Goal: Information Seeking & Learning: Learn about a topic

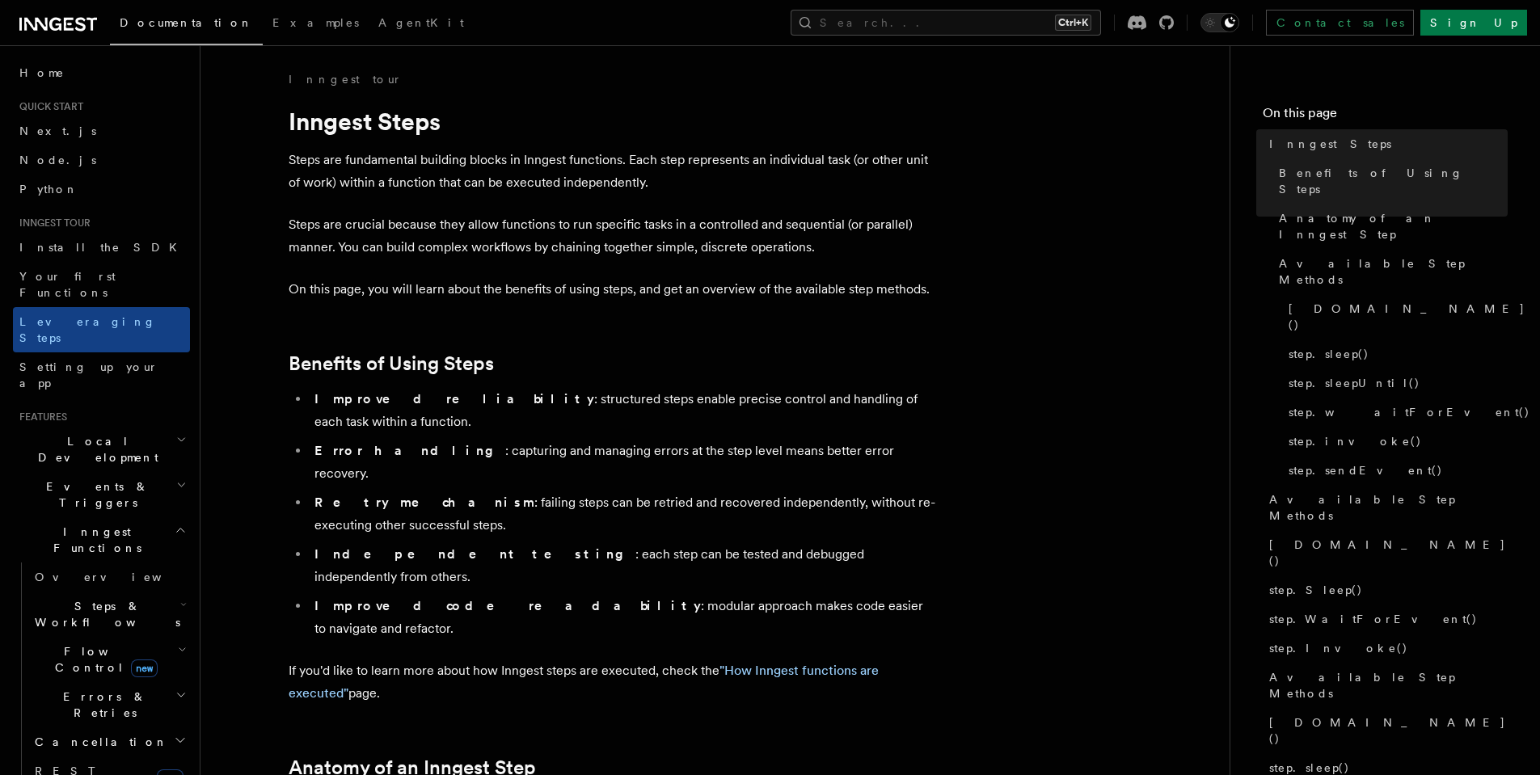
click at [159, 517] on h2 "Inngest Functions" at bounding box center [101, 539] width 177 height 45
click at [159, 769] on span "new" at bounding box center [170, 778] width 27 height 19
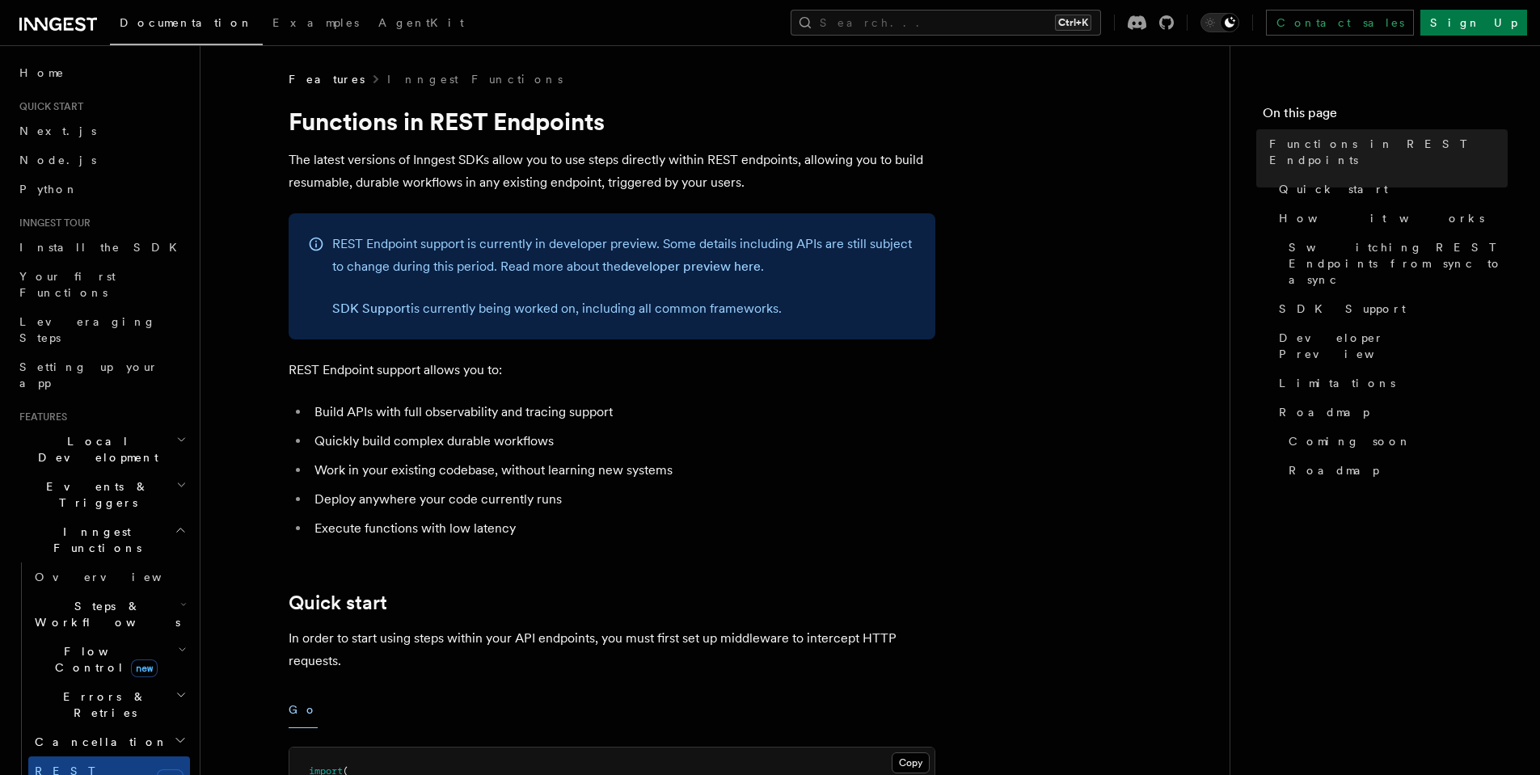
click at [486, 416] on li "Build APIs with full observability and tracing support" at bounding box center [623, 412] width 626 height 23
click at [384, 407] on li "Build APIs with full observability and tracing support" at bounding box center [623, 412] width 626 height 23
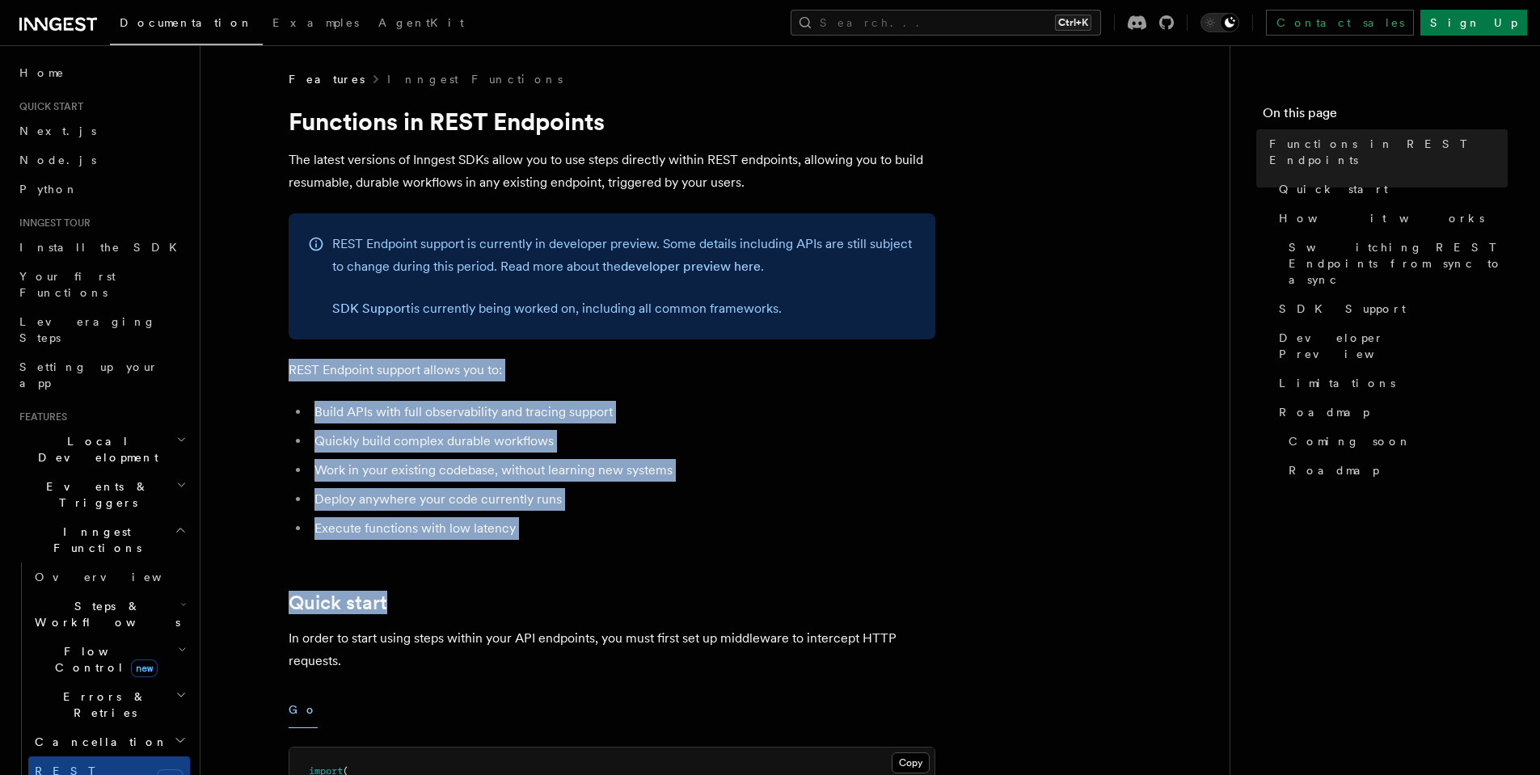
drag, startPoint x: 247, startPoint y: 363, endPoint x: 645, endPoint y: 579, distance: 452.4
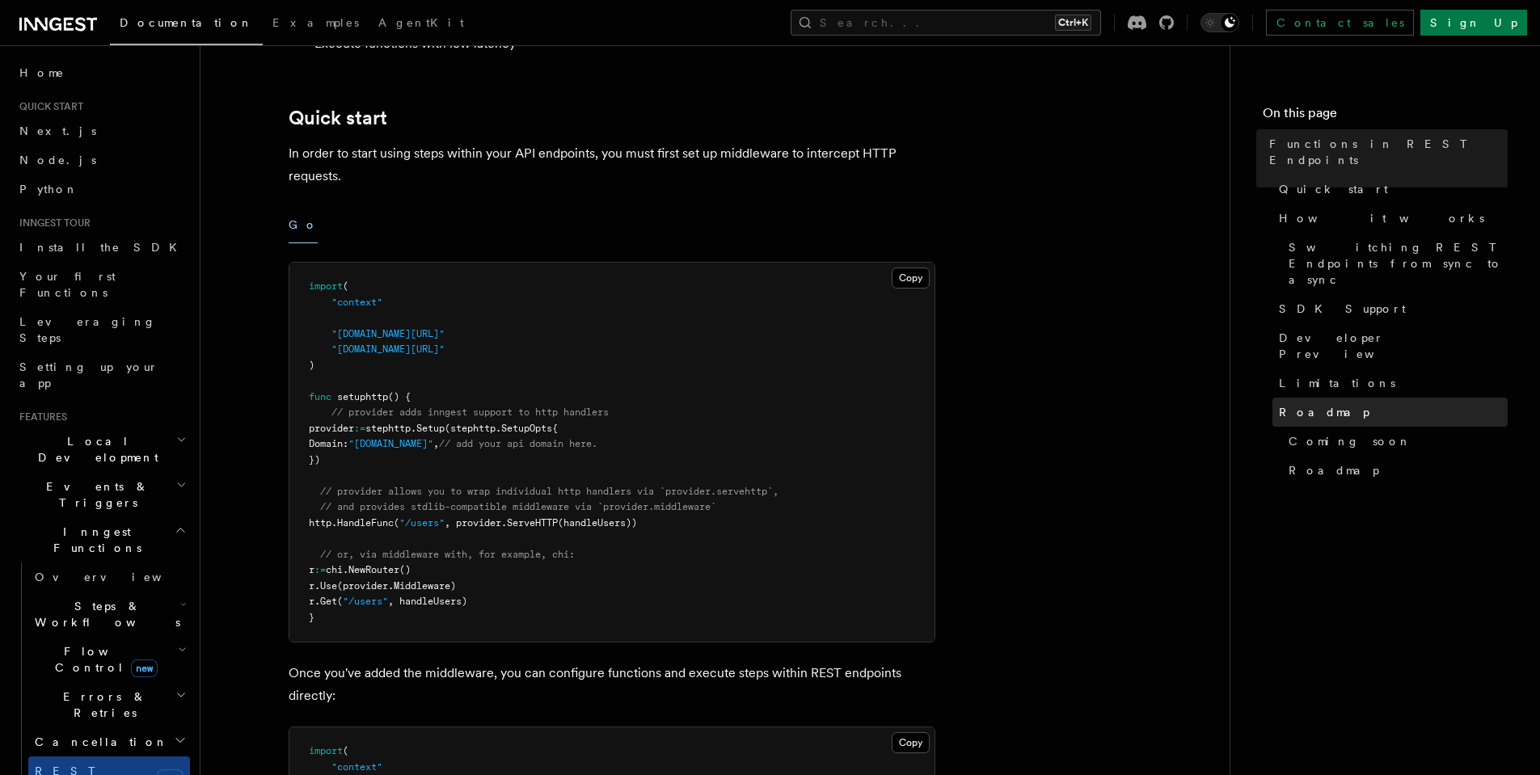
click at [1297, 404] on span "Roadmap" at bounding box center [1324, 412] width 91 height 16
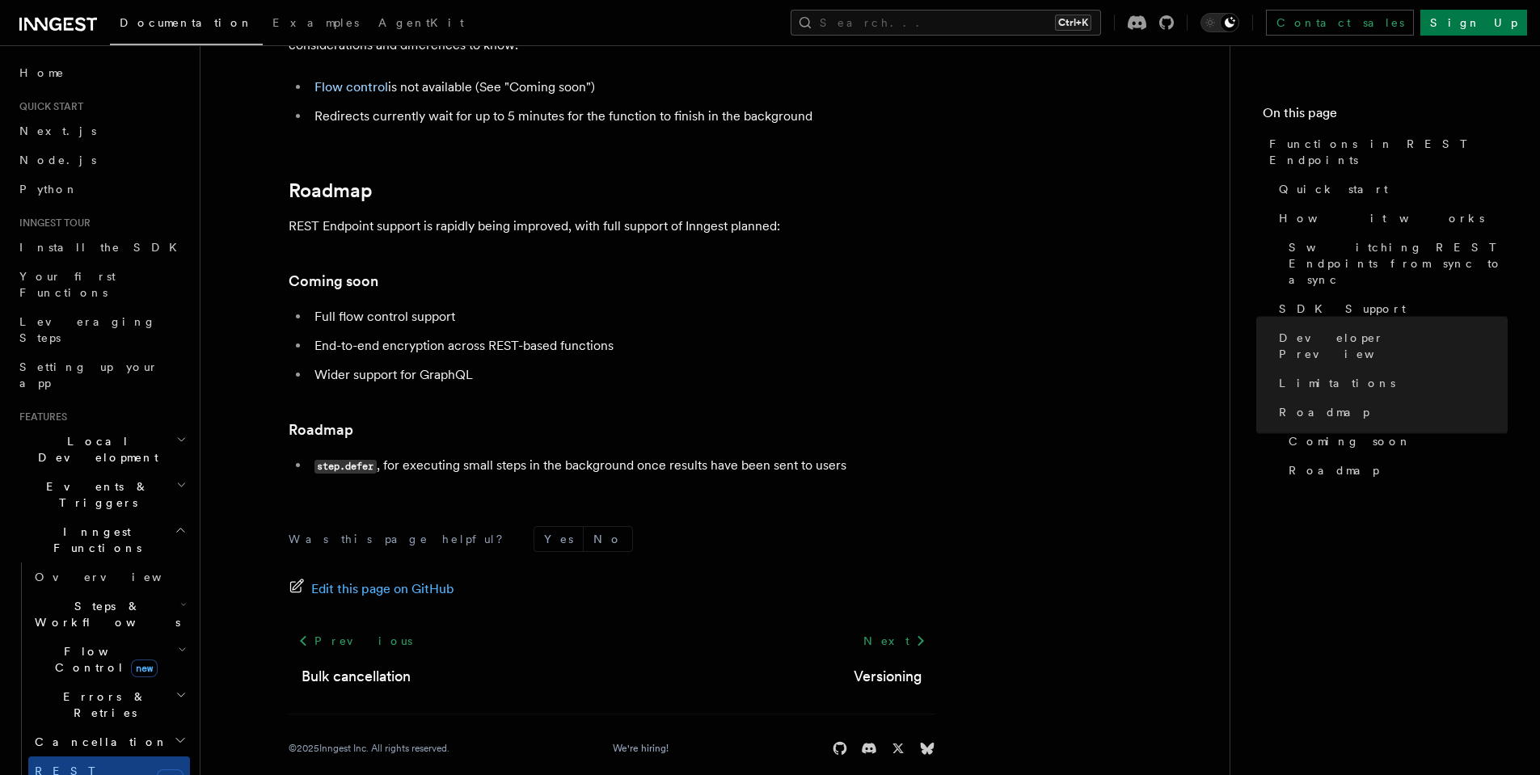
scroll to position [2953, 0]
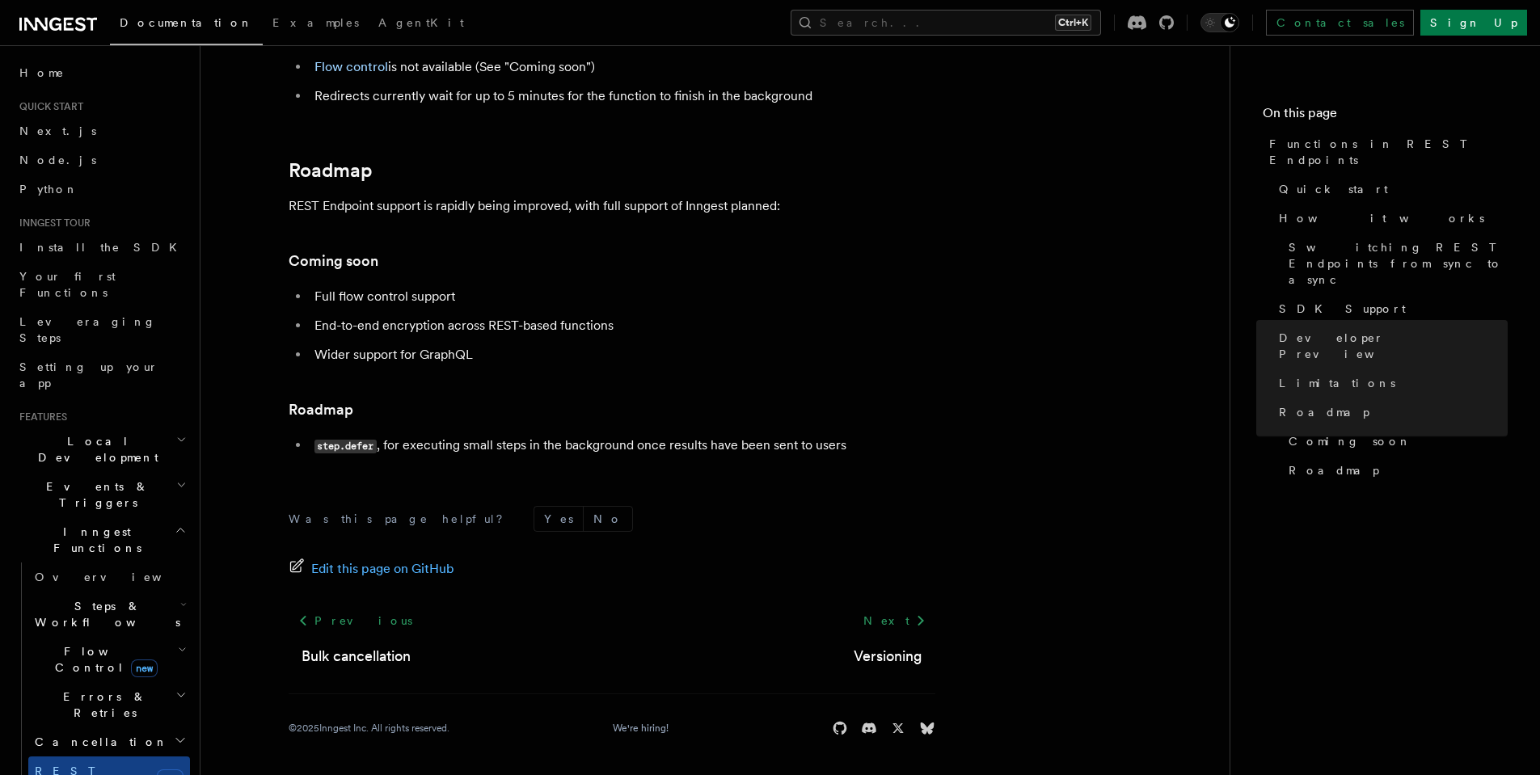
click at [360, 296] on li "Full flow control support" at bounding box center [623, 296] width 626 height 23
click at [359, 328] on li "End-to-end encryption across REST-based functions" at bounding box center [623, 325] width 626 height 23
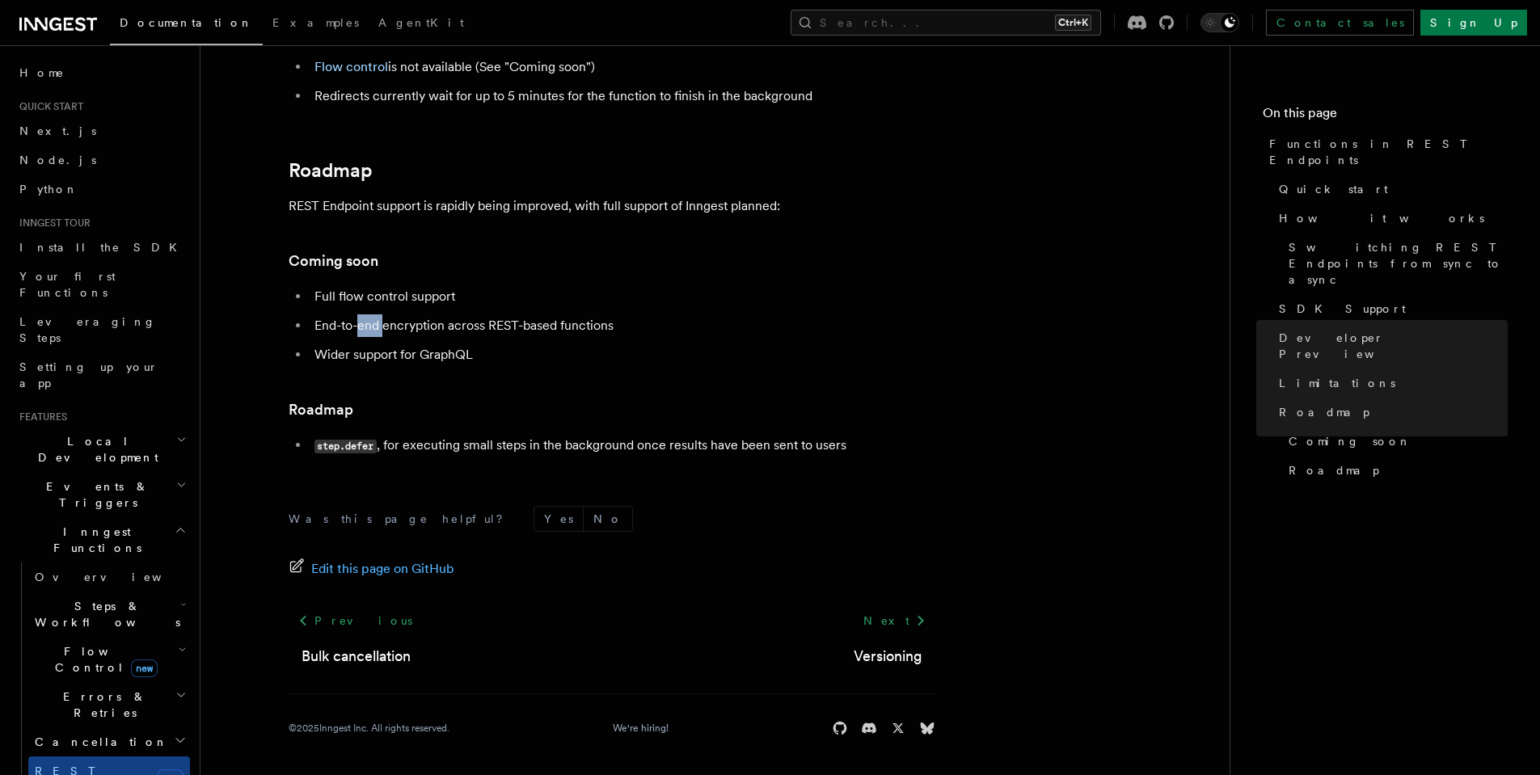
click at [359, 328] on li "End-to-end encryption across REST-based functions" at bounding box center [623, 325] width 626 height 23
click at [580, 360] on ul "Full flow control support End-to-end encryption across REST-based functions Wid…" at bounding box center [612, 325] width 647 height 81
click at [578, 360] on li "Wider support for GraphQL" at bounding box center [623, 355] width 626 height 23
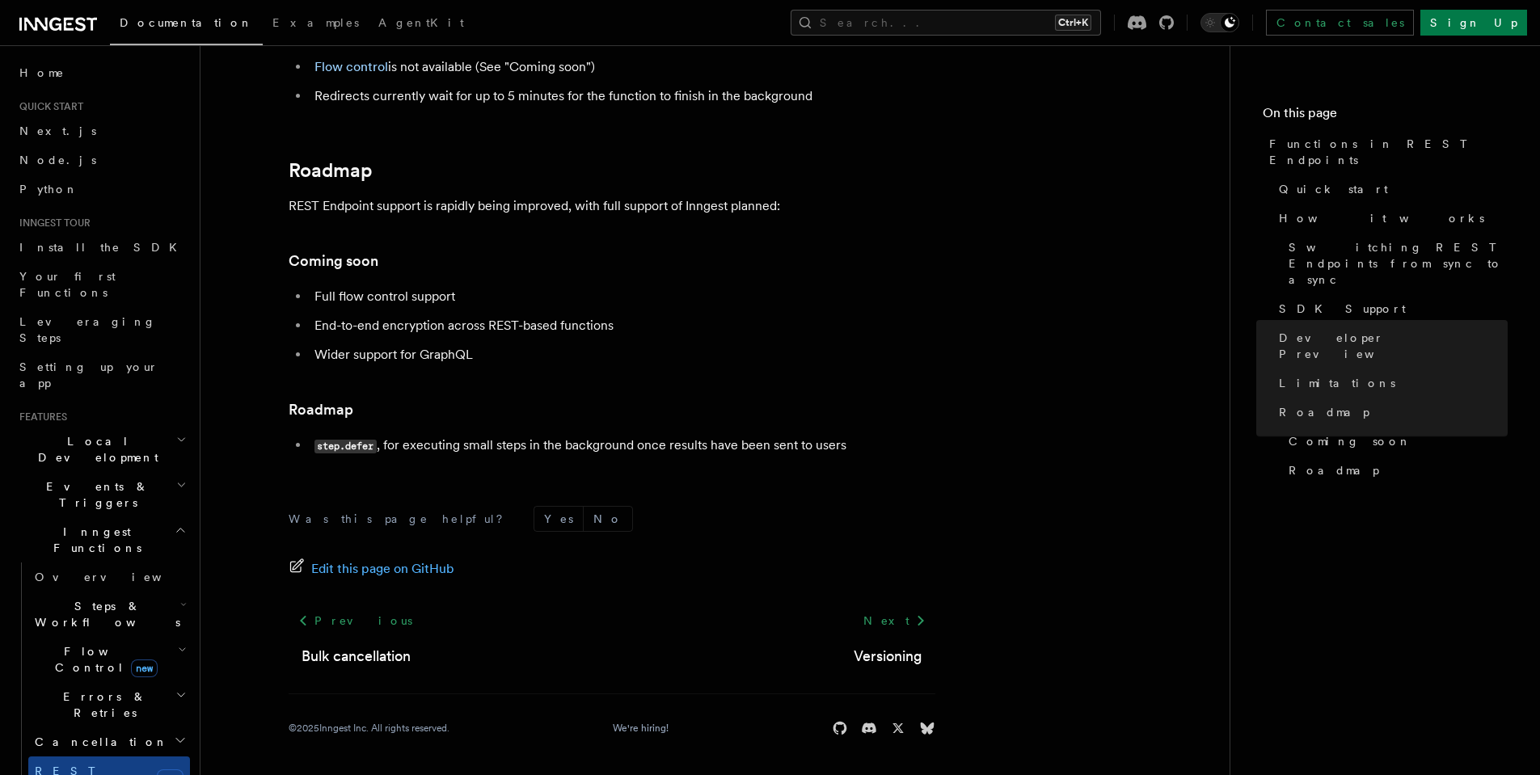
click at [67, 643] on span "Flow Control new" at bounding box center [103, 659] width 150 height 32
click at [71, 721] on span "Singleton" at bounding box center [96, 727] width 92 height 13
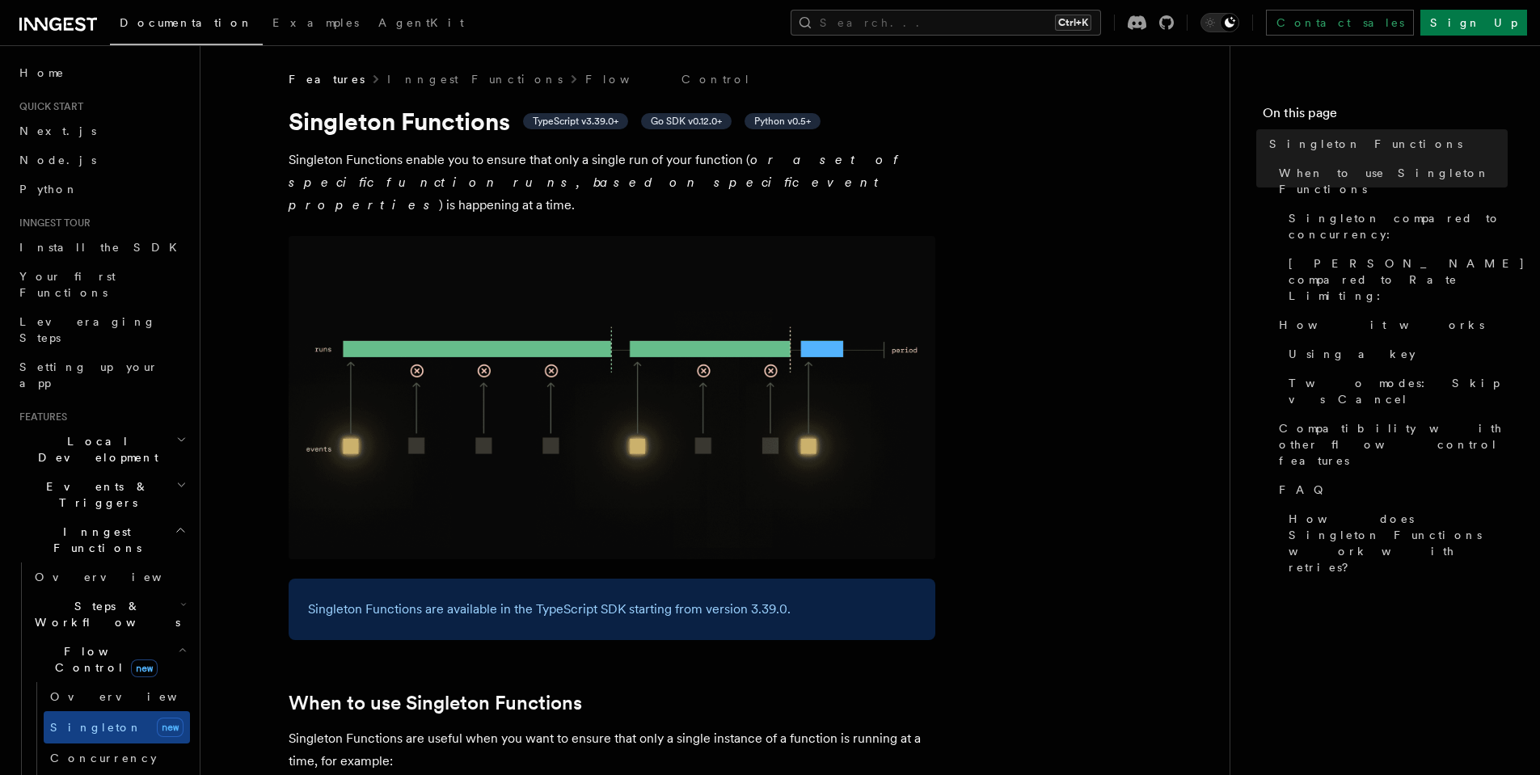
click at [356, 162] on p "[PERSON_NAME] Functions enable you to ensure that only a single run of your fun…" at bounding box center [612, 183] width 647 height 68
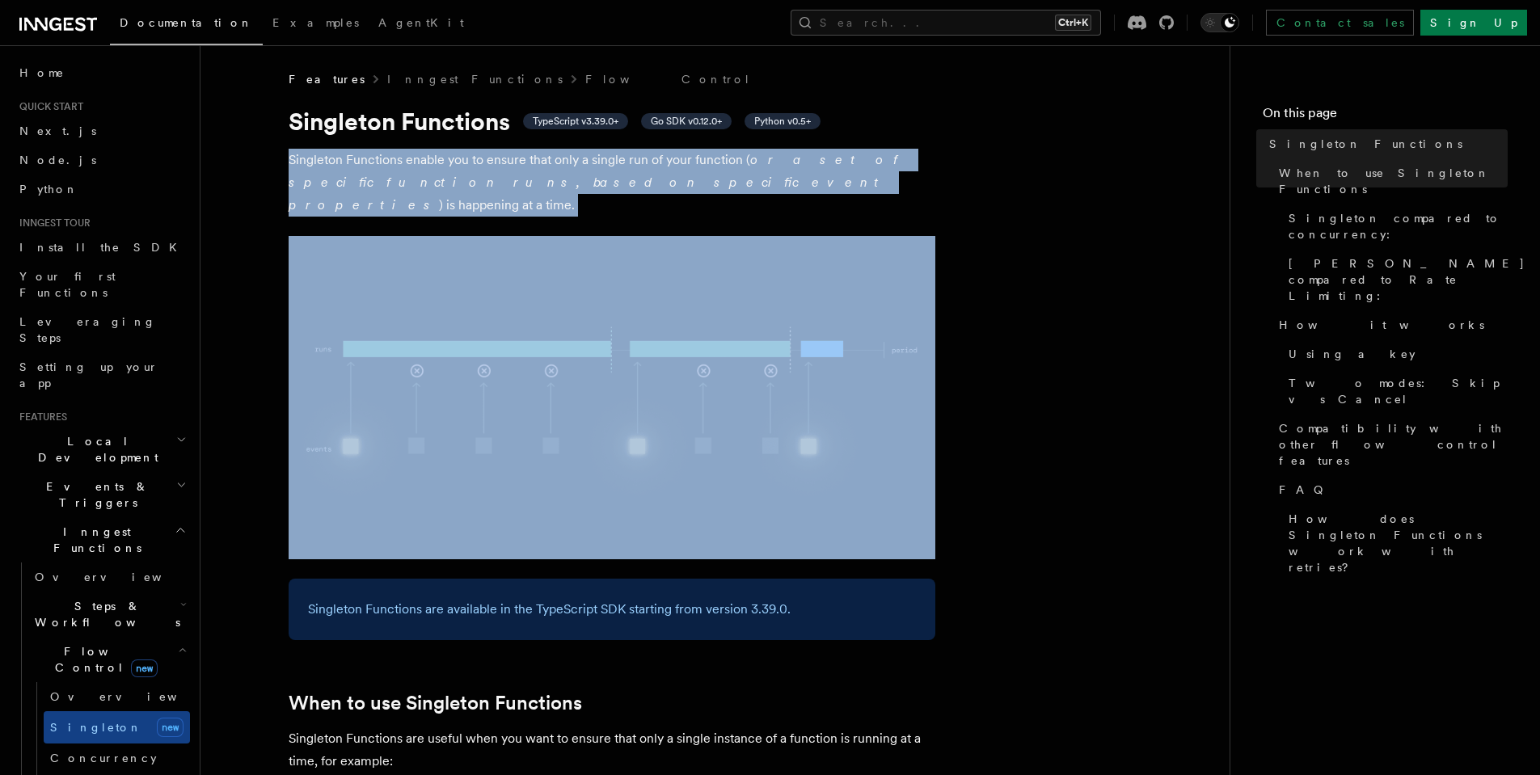
click at [356, 162] on p "[PERSON_NAME] Functions enable you to ensure that only a single run of your fun…" at bounding box center [612, 183] width 647 height 68
click at [386, 164] on p "[PERSON_NAME] Functions enable you to ensure that only a single run of your fun…" at bounding box center [612, 183] width 647 height 68
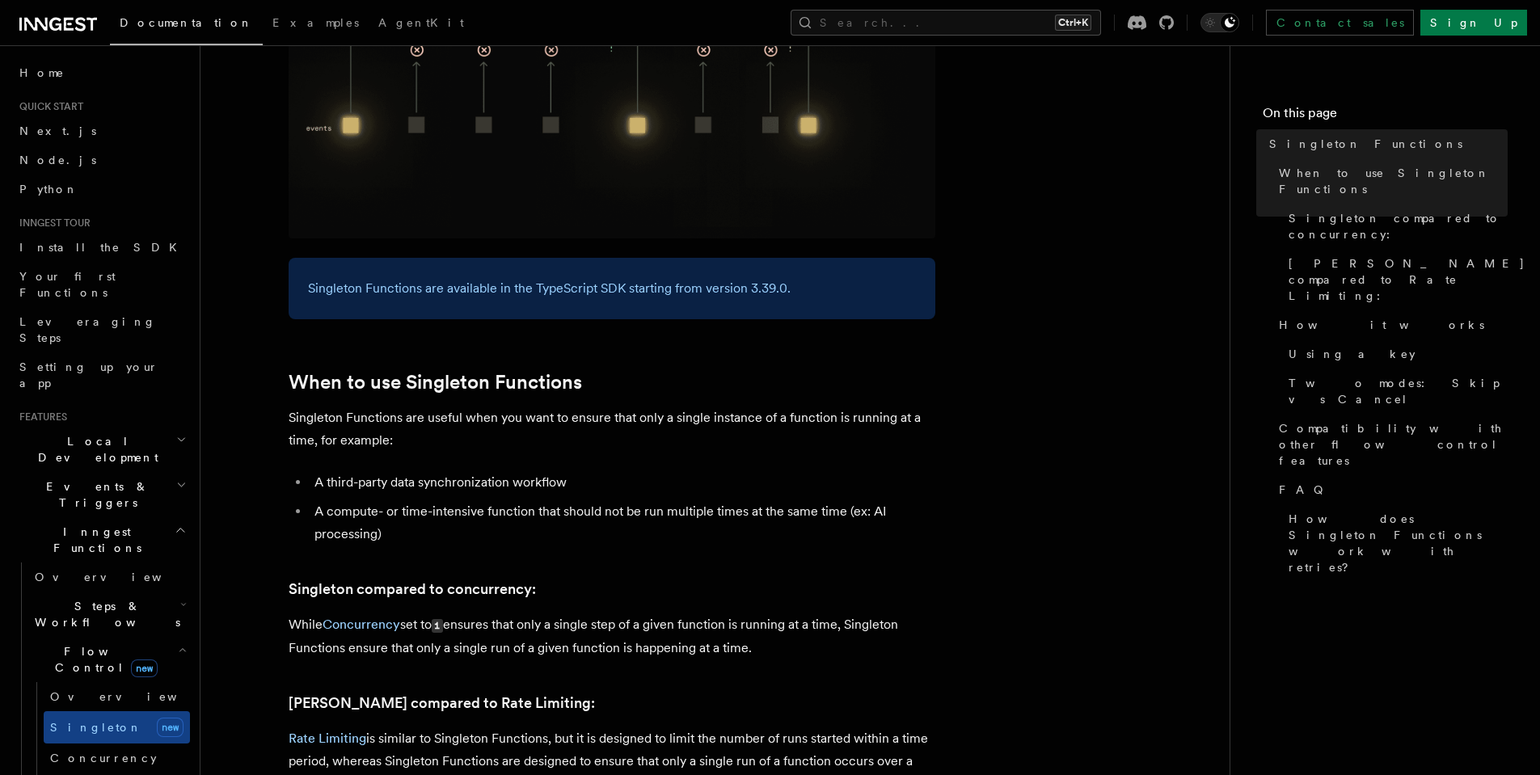
scroll to position [418, 0]
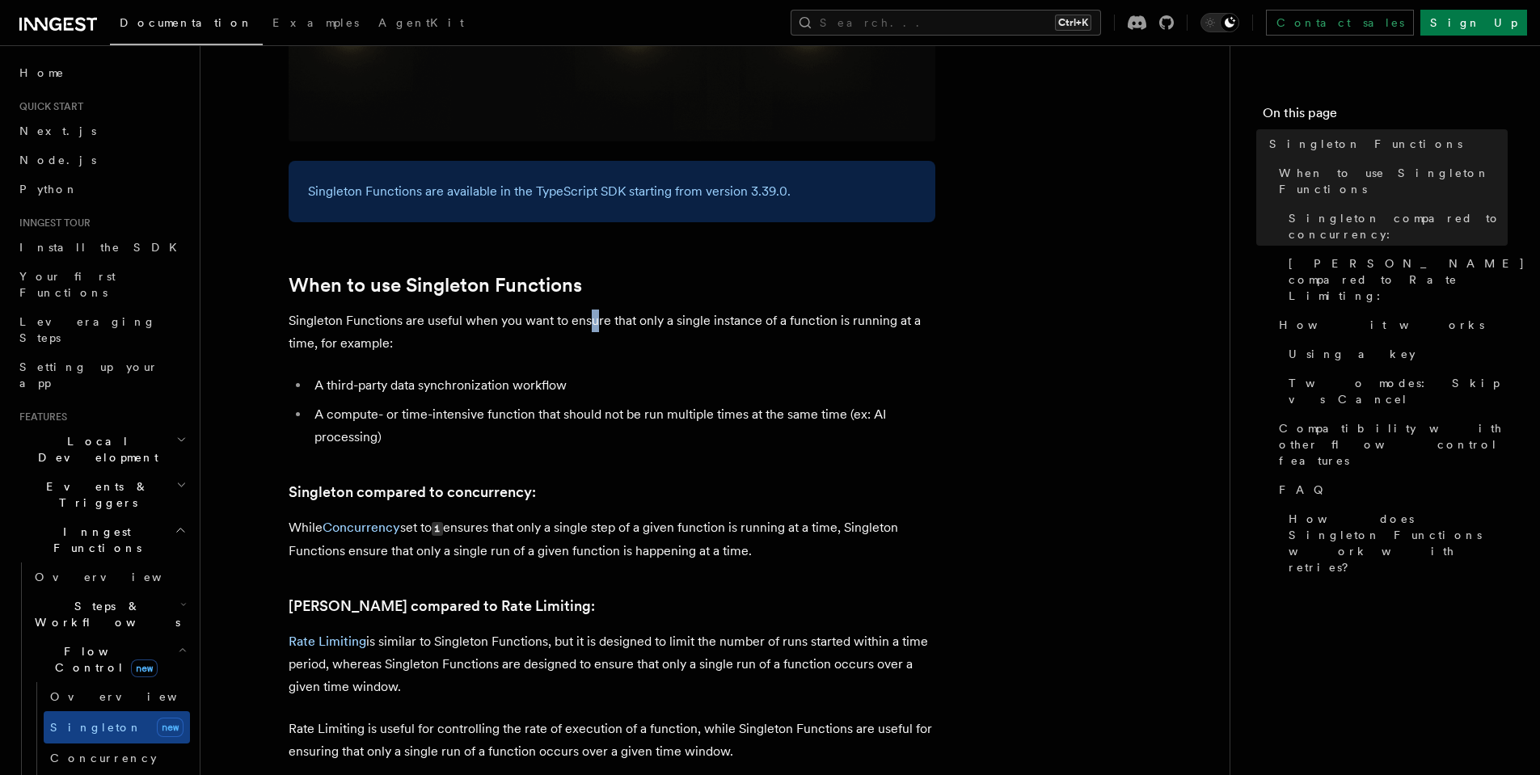
click at [592, 310] on p "Singleton Functions are useful when you want to ensure that only a single insta…" at bounding box center [612, 332] width 647 height 45
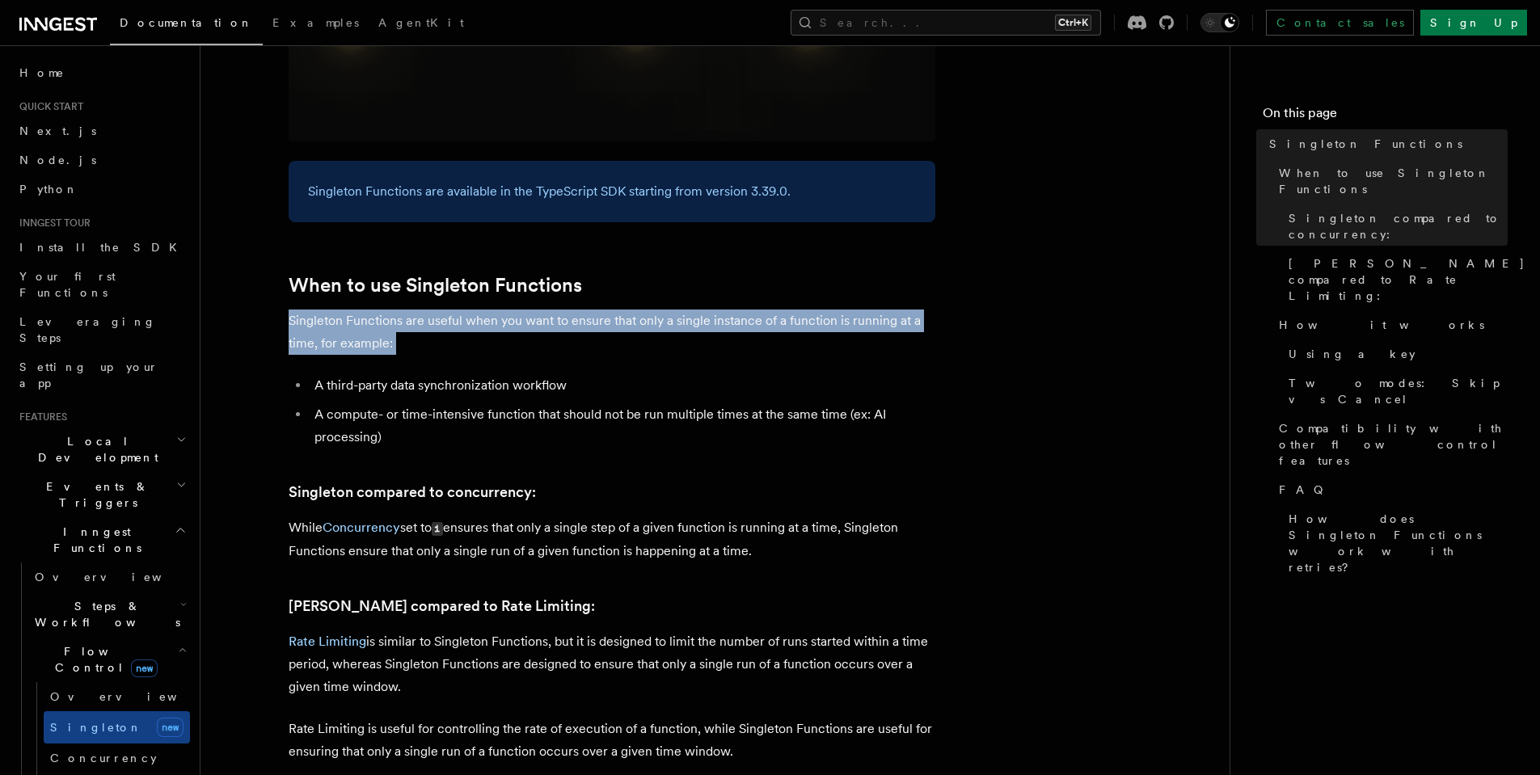
click at [592, 310] on p "Singleton Functions are useful when you want to ensure that only a single insta…" at bounding box center [612, 332] width 647 height 45
click at [634, 310] on p "Singleton Functions are useful when you want to ensure that only a single insta…" at bounding box center [612, 332] width 647 height 45
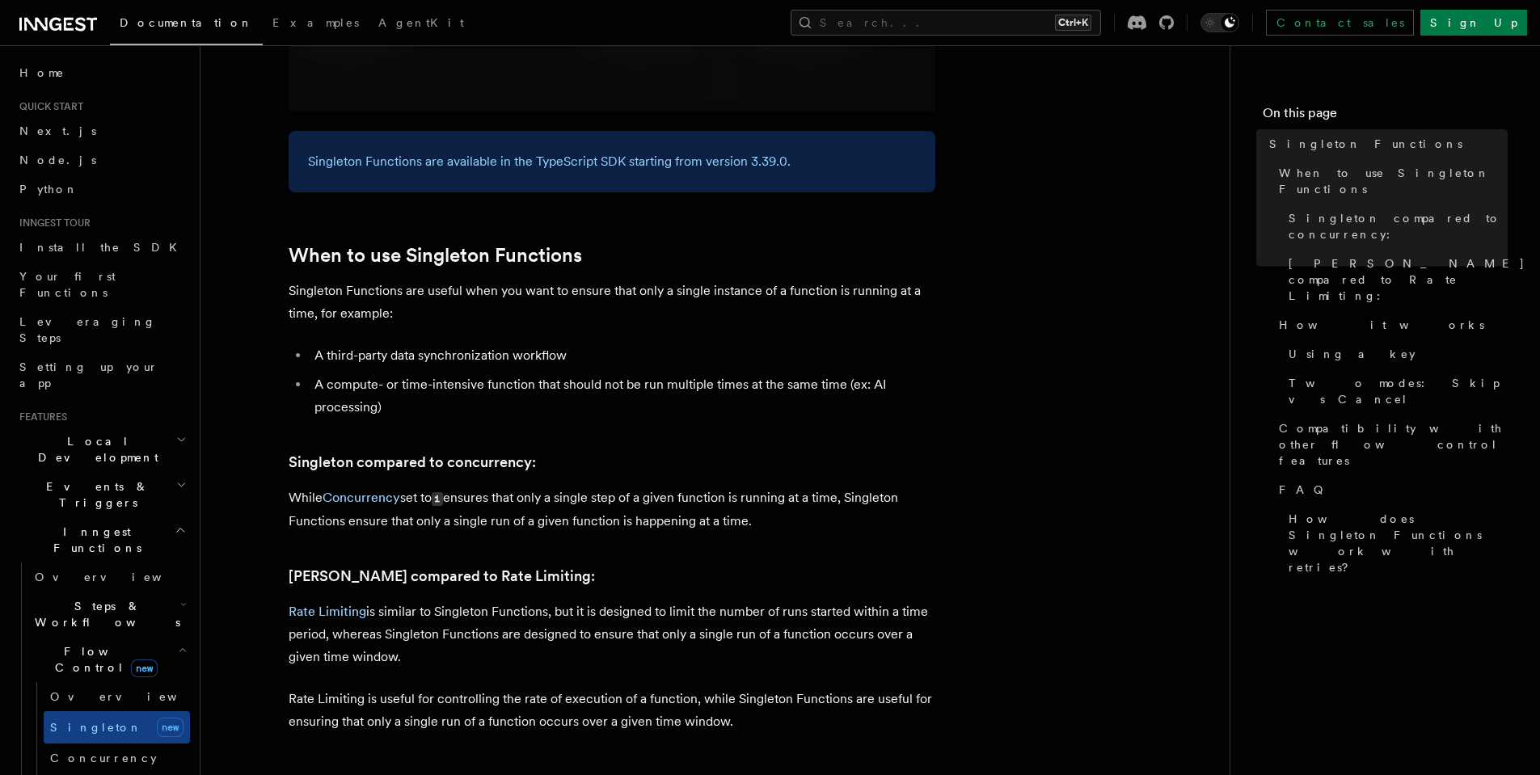
scroll to position [458, 0]
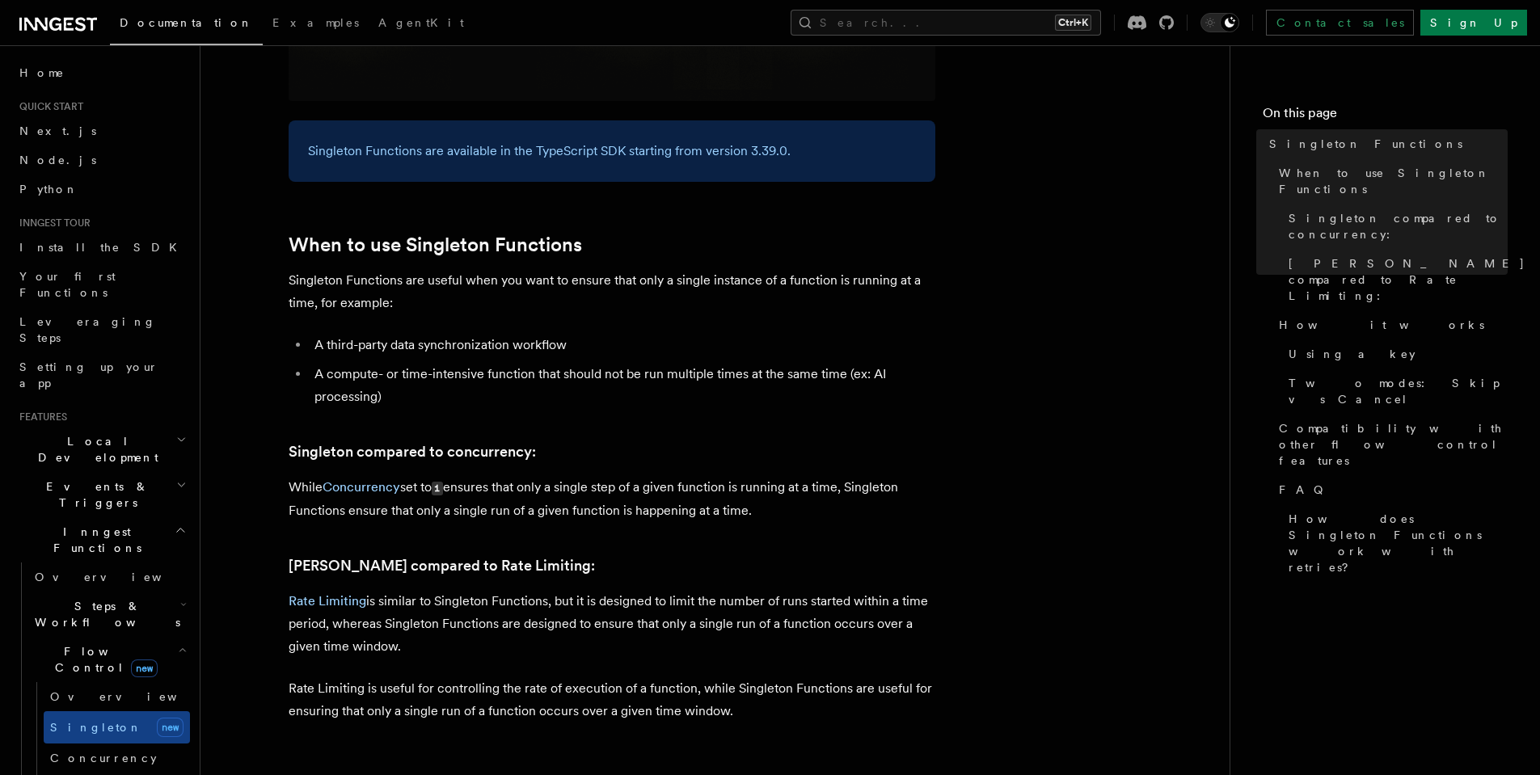
click at [478, 334] on li "A third-party data synchronization workflow" at bounding box center [623, 345] width 626 height 23
click at [466, 363] on li "A compute- or time-intensive function that should not be run multiple times at …" at bounding box center [623, 385] width 626 height 45
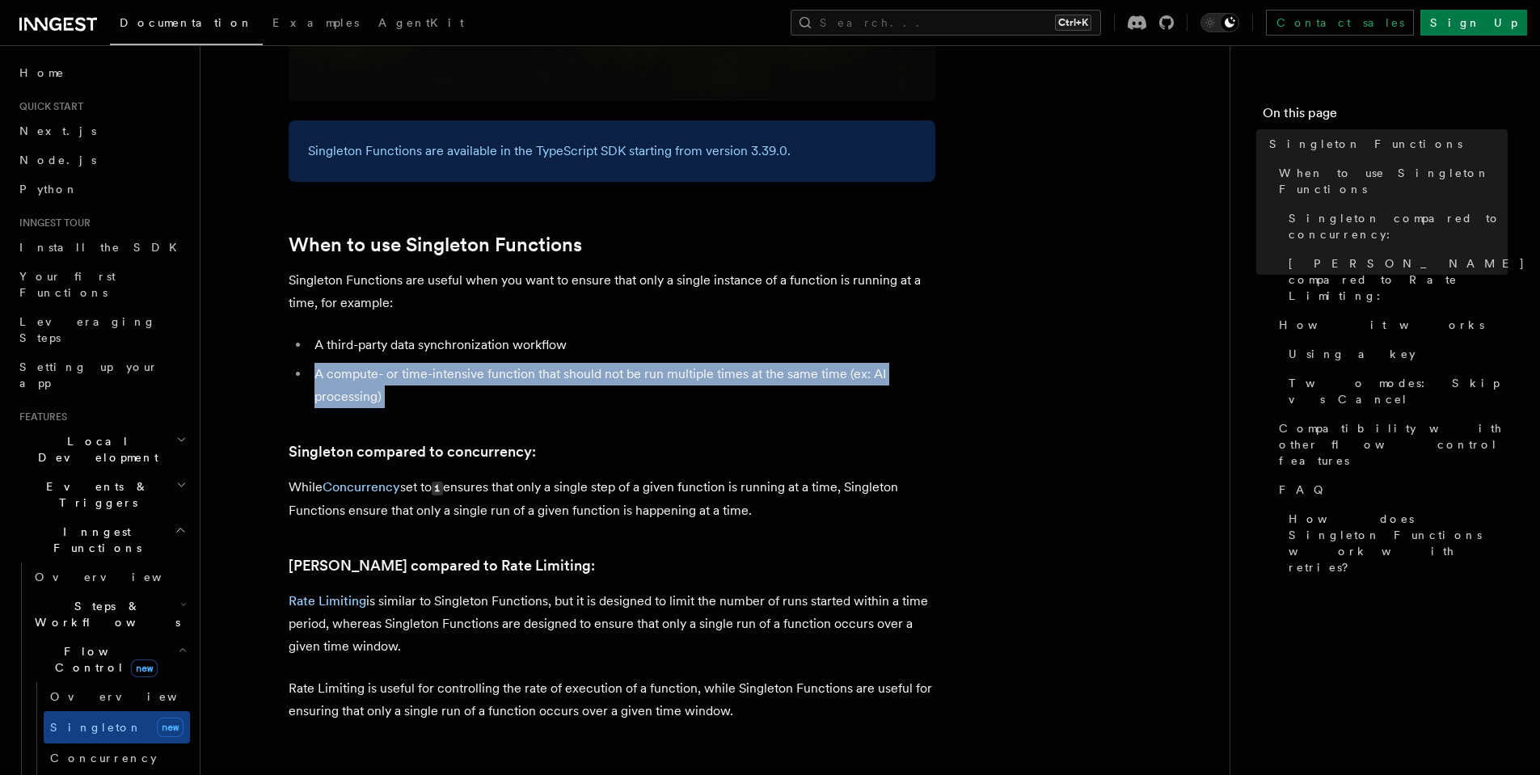
click at [466, 363] on li "A compute- or time-intensive function that should not be run multiple times at …" at bounding box center [623, 385] width 626 height 45
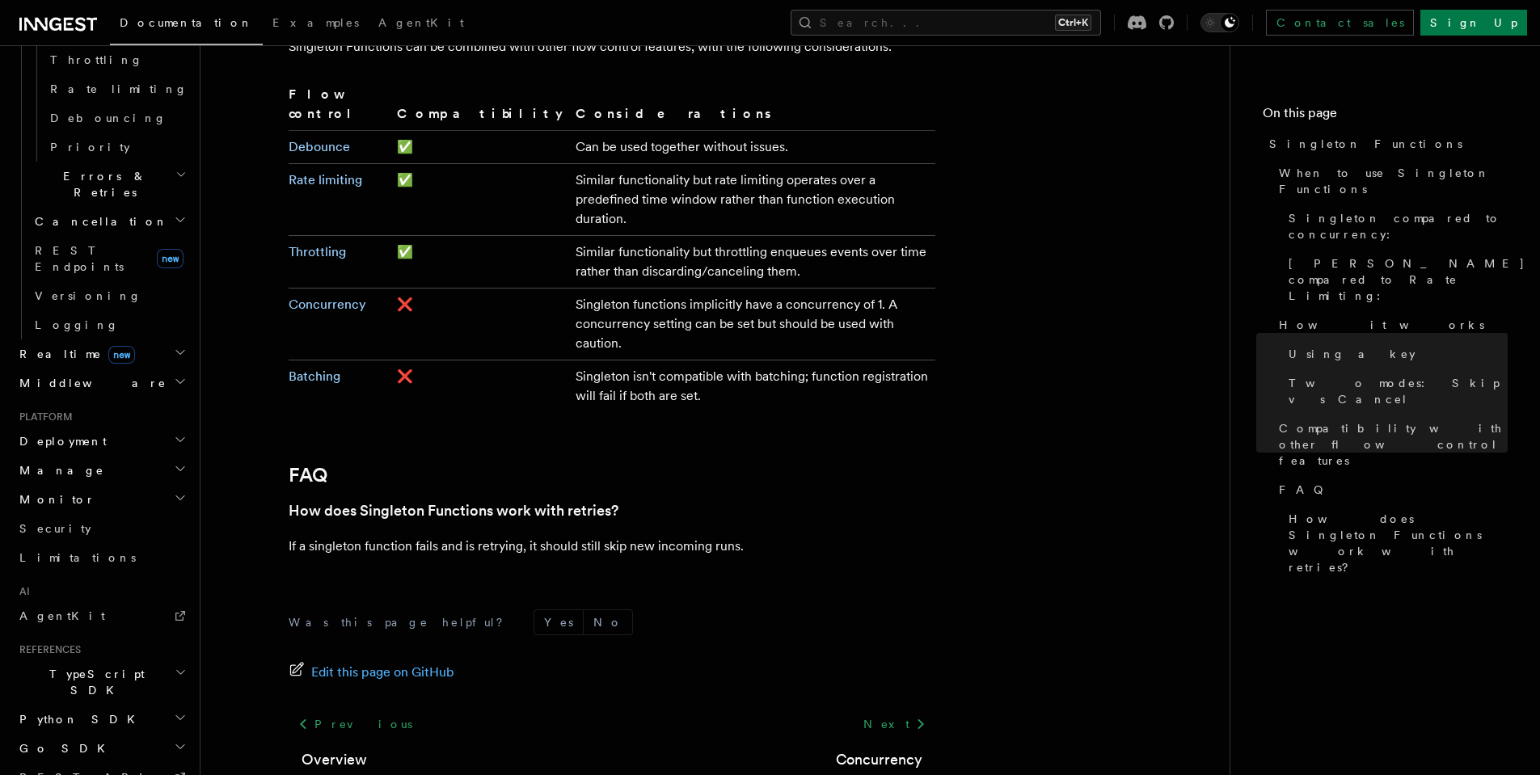
scroll to position [757, 0]
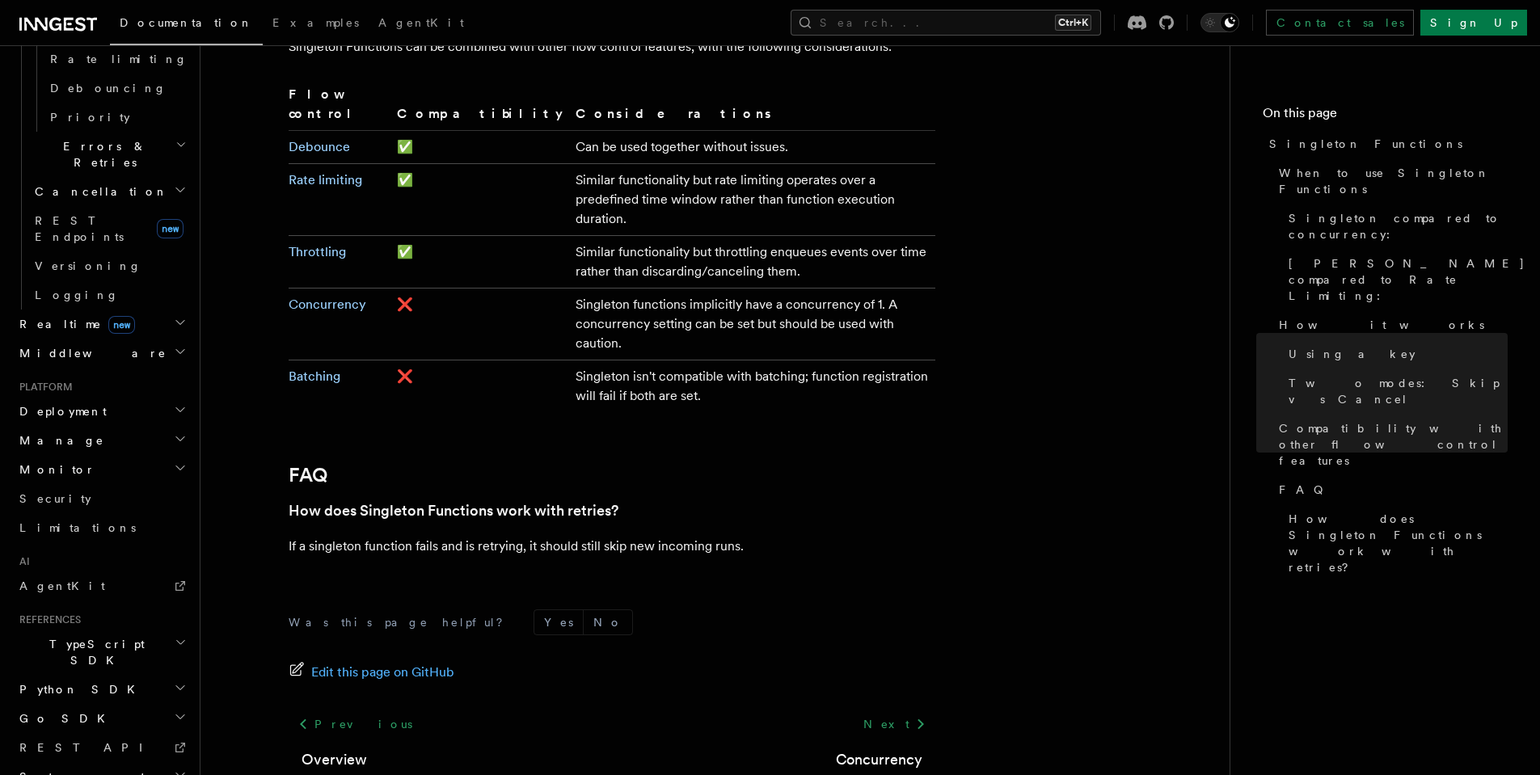
click at [97, 636] on span "TypeScript SDK" at bounding box center [94, 652] width 162 height 32
click at [89, 683] on span "Introduction" at bounding box center [93, 689] width 116 height 13
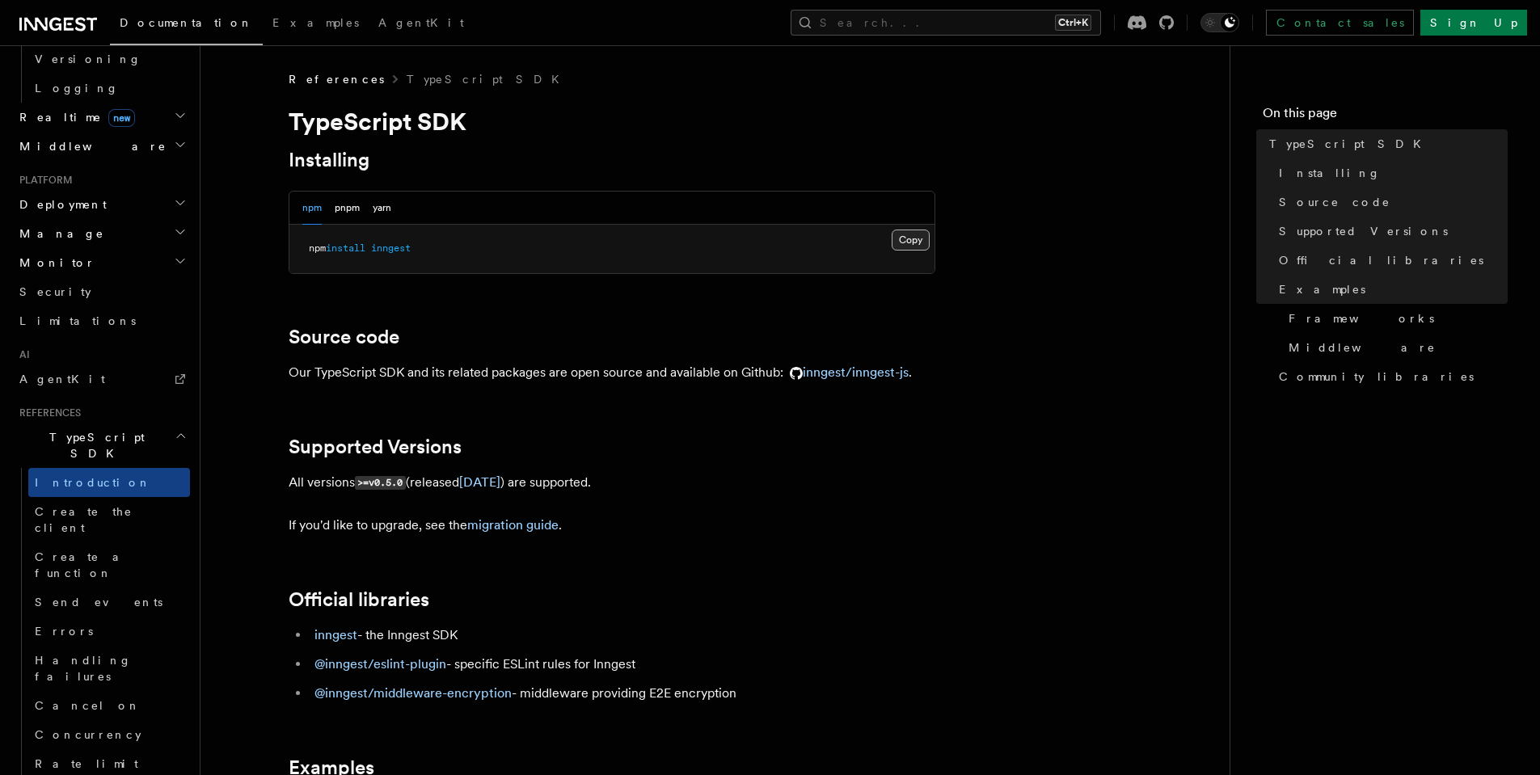
click at [908, 236] on button "Copy Copied" at bounding box center [911, 240] width 38 height 21
click at [810, 471] on p "All versions >=v0.5.0 (released [DATE] ) are supported." at bounding box center [612, 482] width 647 height 23
